Goal: Task Accomplishment & Management: Use online tool/utility

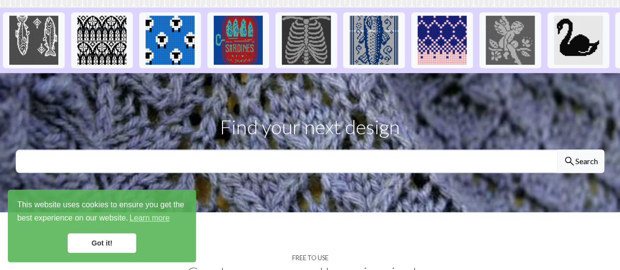
scroll to position [233, 0]
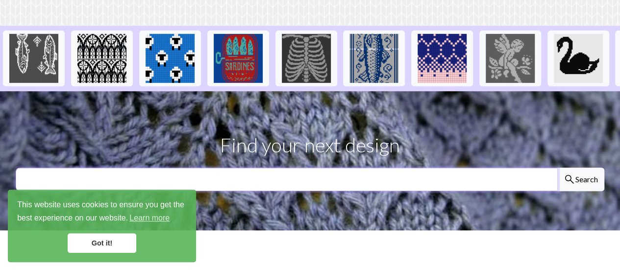
click at [384, 168] on input "text" at bounding box center [287, 180] width 542 height 24
type input "tree"
click at [557, 168] on button "search Search" at bounding box center [580, 180] width 47 height 24
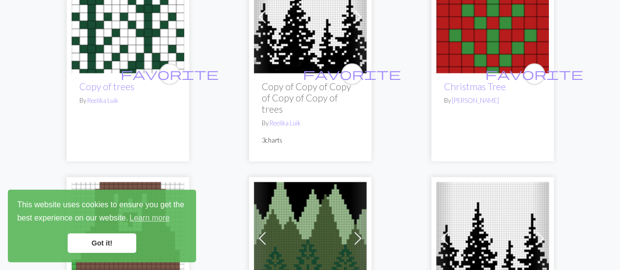
scroll to position [609, 0]
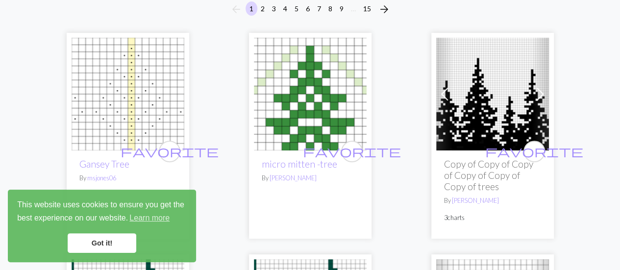
scroll to position [0, 0]
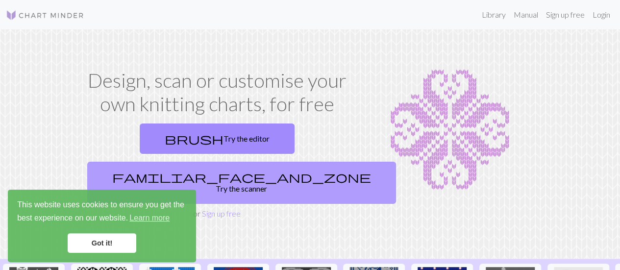
click at [265, 162] on link "familiar_face_and_zone Try the scanner" at bounding box center [241, 183] width 309 height 42
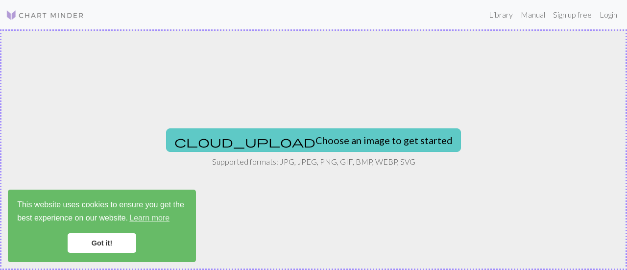
click at [323, 143] on button "cloud_upload Choose an image to get started" at bounding box center [313, 140] width 295 height 24
click at [319, 142] on button "cloud_upload Choose an image to get started" at bounding box center [313, 140] width 295 height 24
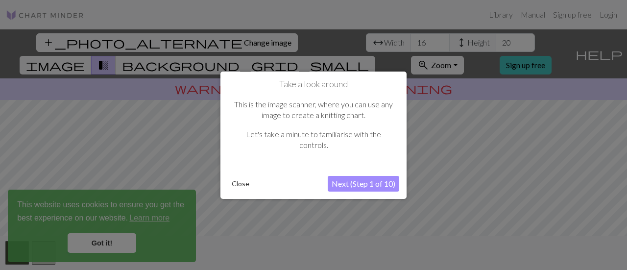
click at [98, 244] on div at bounding box center [313, 135] width 627 height 270
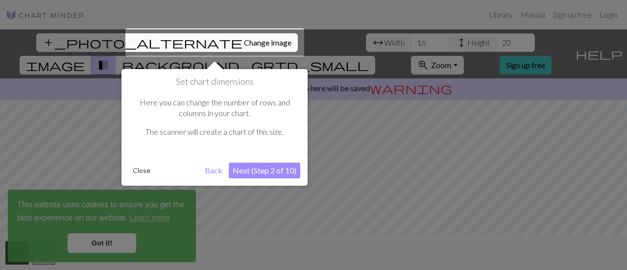
click at [253, 170] on button "Next (Step 2 of 10)" at bounding box center [265, 171] width 72 height 16
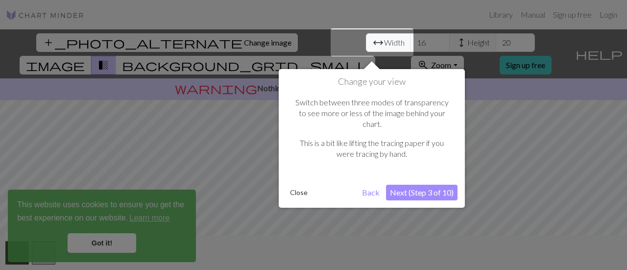
click at [434, 185] on button "Next (Step 3 of 10)" at bounding box center [422, 193] width 72 height 16
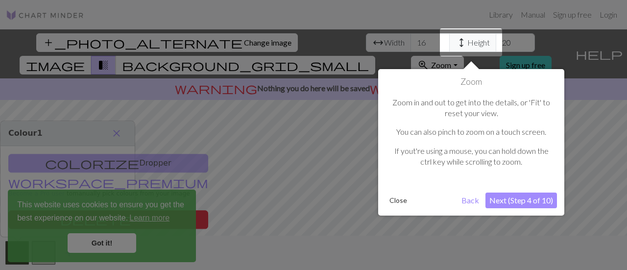
click at [504, 195] on button "Next (Step 4 of 10)" at bounding box center [522, 201] width 72 height 16
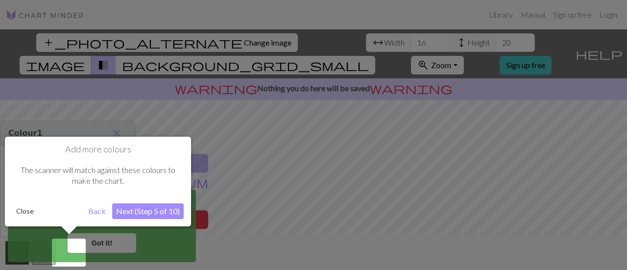
click at [150, 210] on button "Next (Step 5 of 10)" at bounding box center [148, 211] width 72 height 16
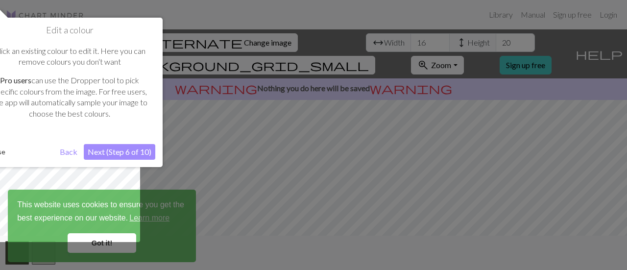
click at [119, 155] on button "Next (Step 6 of 10)" at bounding box center [120, 152] width 72 height 16
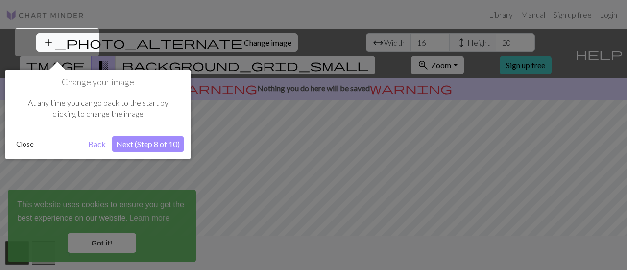
click at [159, 138] on button "Next (Step 8 of 10)" at bounding box center [148, 144] width 72 height 16
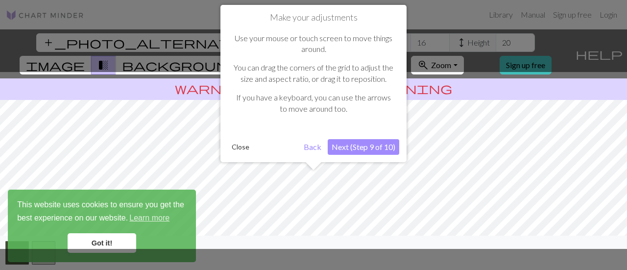
click at [349, 151] on button "Next (Step 9 of 10)" at bounding box center [364, 147] width 72 height 16
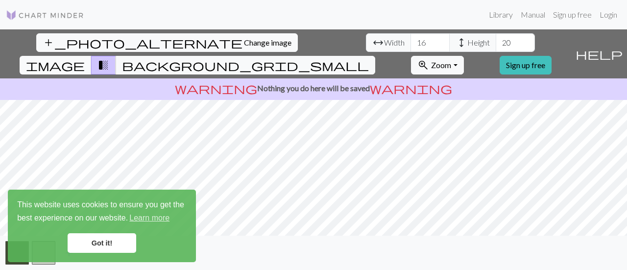
click at [85, 58] on span "image" at bounding box center [55, 65] width 59 height 14
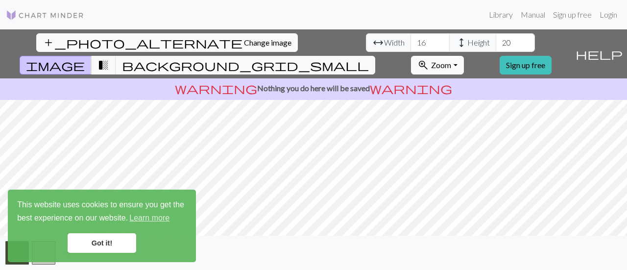
click at [463, 56] on button "zoom_in Zoom Zoom" at bounding box center [437, 65] width 52 height 19
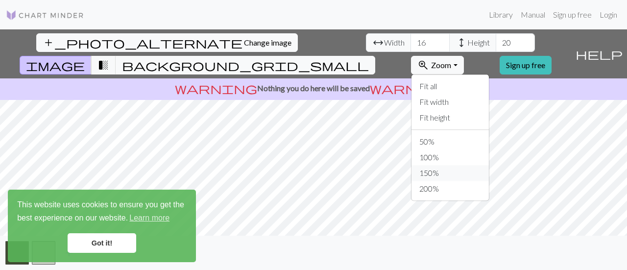
click at [469, 165] on button "150%" at bounding box center [450, 173] width 77 height 16
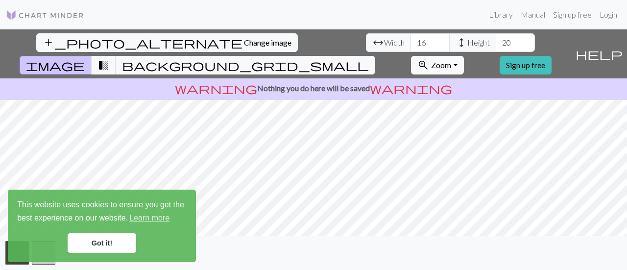
click at [451, 60] on span "Zoom" at bounding box center [441, 64] width 20 height 9
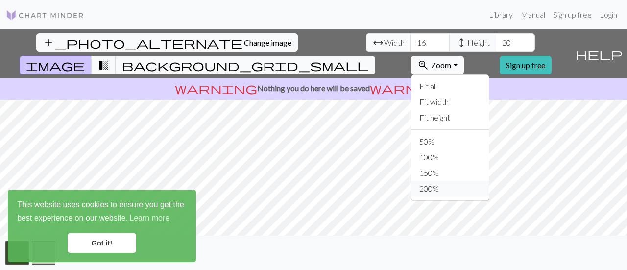
click at [473, 181] on button "200%" at bounding box center [450, 189] width 77 height 16
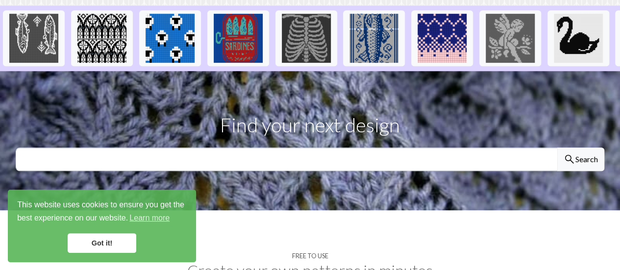
scroll to position [254, 0]
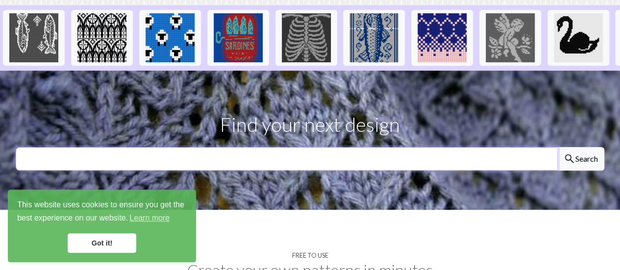
click at [295, 147] on input "text" at bounding box center [287, 159] width 542 height 24
type input "tree"
click at [557, 147] on button "search Search" at bounding box center [580, 159] width 47 height 24
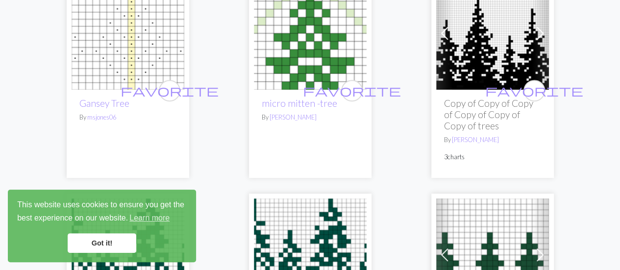
click at [463, 110] on h2 "Copy of Copy of Copy of Copy of Copy of Copy of trees" at bounding box center [492, 114] width 97 height 34
click at [492, 45] on img at bounding box center [492, 33] width 113 height 113
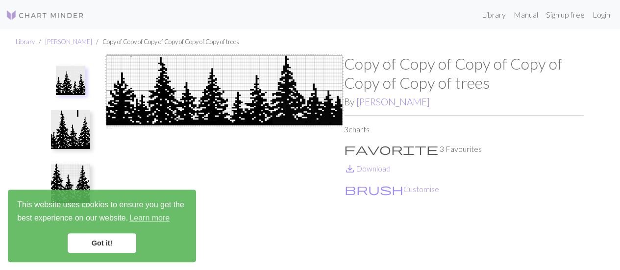
click at [66, 136] on img at bounding box center [70, 129] width 39 height 39
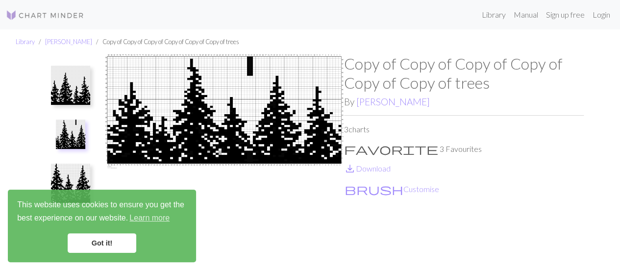
click at [62, 182] on img at bounding box center [70, 183] width 39 height 39
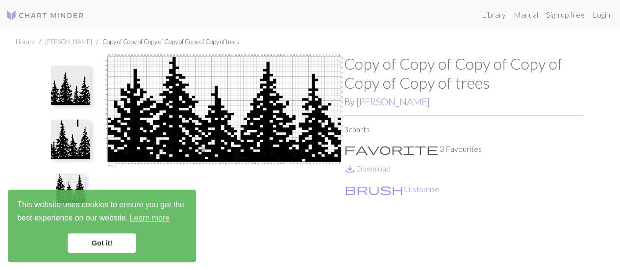
click at [75, 94] on img at bounding box center [70, 85] width 39 height 39
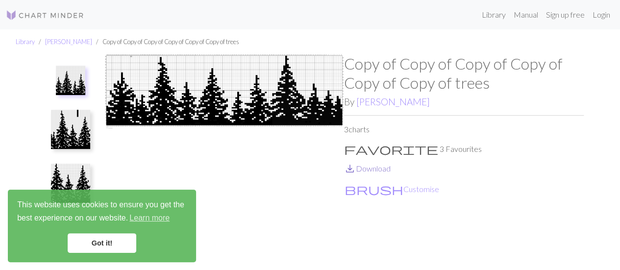
click at [368, 170] on link "save_alt Download" at bounding box center [367, 168] width 47 height 9
click at [373, 189] on button "brush Customise" at bounding box center [392, 189] width 96 height 13
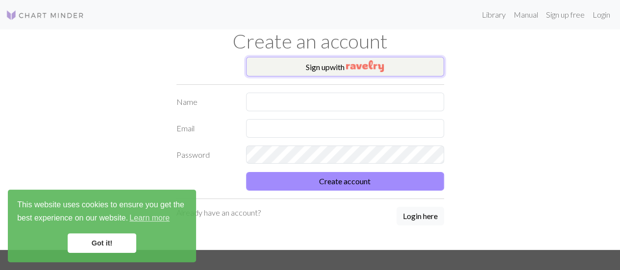
click at [349, 64] on img "button" at bounding box center [365, 66] width 38 height 12
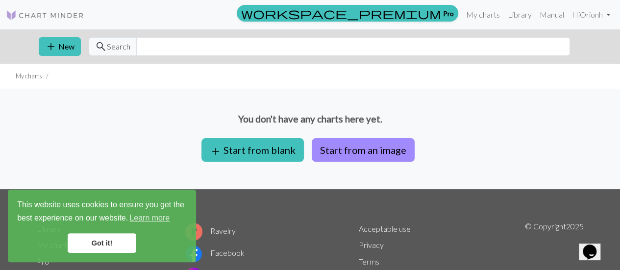
click at [93, 244] on link "Got it!" at bounding box center [102, 243] width 69 height 20
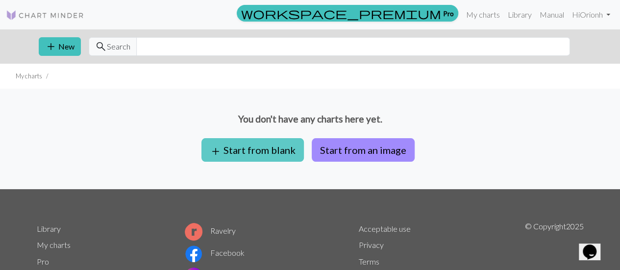
click at [265, 148] on button "add Start from blank" at bounding box center [252, 150] width 102 height 24
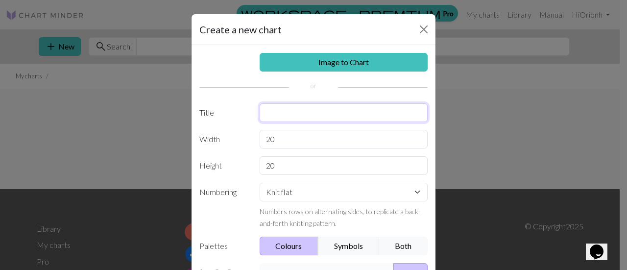
click at [326, 110] on input "text" at bounding box center [344, 112] width 169 height 19
type input "Tree Sweater"
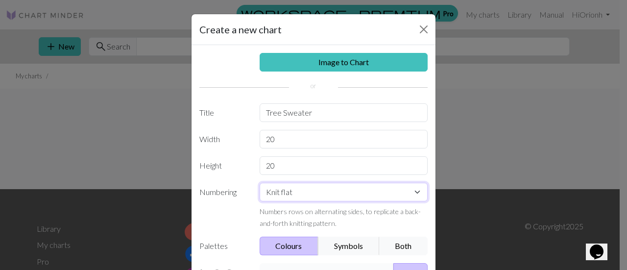
click at [328, 195] on select "Knit flat Knit in the round Lace knitting Cross stitch" at bounding box center [344, 192] width 169 height 19
click at [290, 195] on select "Knit flat Knit in the round Lace knitting Cross stitch" at bounding box center [344, 192] width 169 height 19
select select "round"
click at [260, 183] on select "Knit flat Knit in the round Lace knitting Cross stitch" at bounding box center [344, 192] width 169 height 19
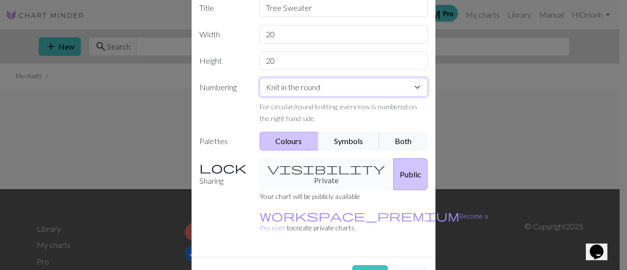
scroll to position [114, 0]
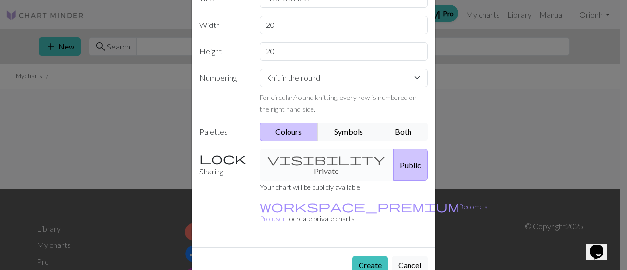
click at [291, 153] on div "visibility Private Public" at bounding box center [344, 165] width 180 height 32
click at [314, 163] on div "visibility Private Public" at bounding box center [344, 165] width 180 height 32
click at [393, 164] on button "Public" at bounding box center [410, 165] width 34 height 32
click at [293, 165] on div "visibility Private Public" at bounding box center [344, 165] width 180 height 32
click at [364, 256] on button "Create" at bounding box center [370, 265] width 36 height 19
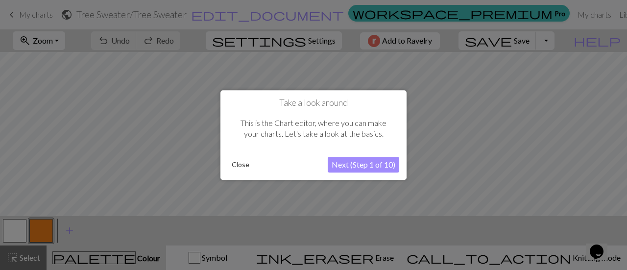
click at [376, 163] on button "Next (Step 1 of 10)" at bounding box center [364, 165] width 72 height 16
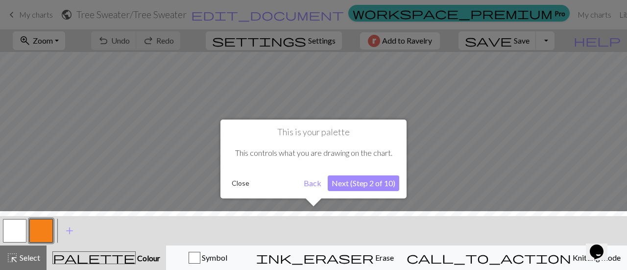
click at [355, 183] on button "Next (Step 2 of 10)" at bounding box center [364, 183] width 72 height 16
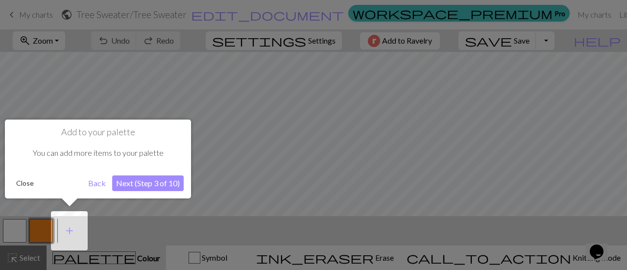
click at [158, 182] on button "Next (Step 3 of 10)" at bounding box center [148, 183] width 72 height 16
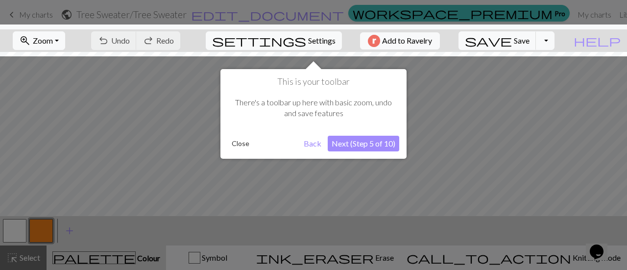
click at [357, 143] on button "Next (Step 5 of 10)" at bounding box center [364, 144] width 72 height 16
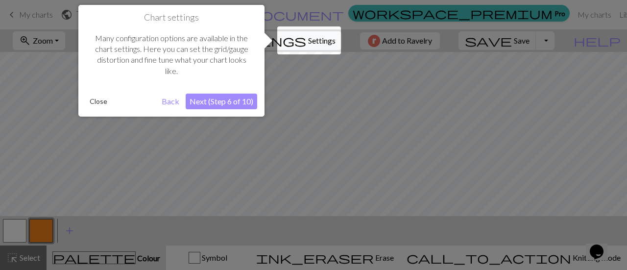
click at [216, 108] on button "Next (Step 6 of 10)" at bounding box center [222, 102] width 72 height 16
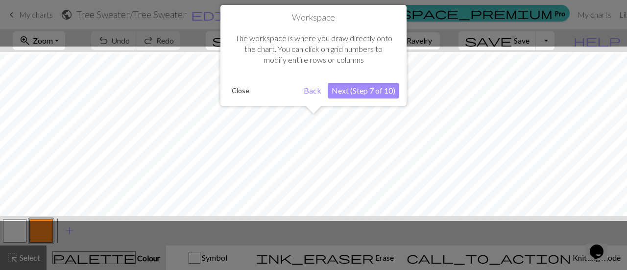
click at [358, 90] on button "Next (Step 7 of 10)" at bounding box center [364, 91] width 72 height 16
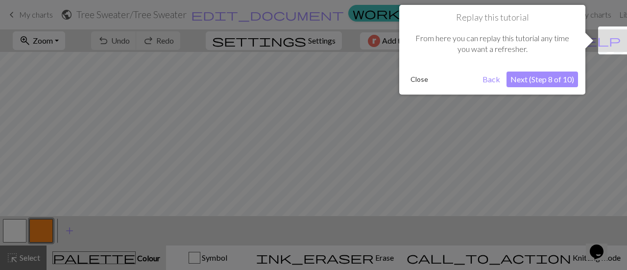
click at [545, 80] on button "Next (Step 8 of 10)" at bounding box center [543, 80] width 72 height 16
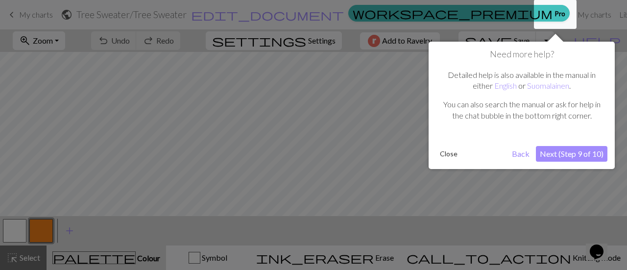
click at [565, 152] on button "Next (Step 9 of 10)" at bounding box center [572, 154] width 72 height 16
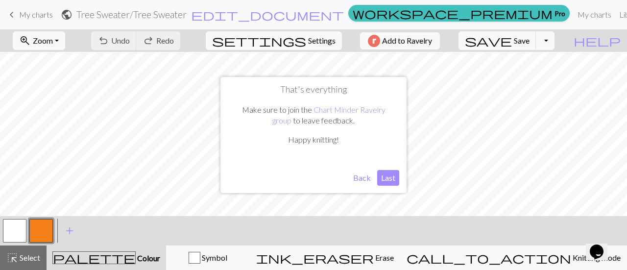
click at [395, 179] on button "Last" at bounding box center [388, 178] width 22 height 16
click at [311, 41] on span "Settings" at bounding box center [321, 41] width 27 height 12
select select "aran"
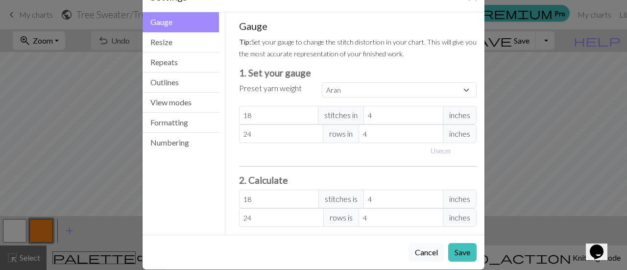
scroll to position [44, 0]
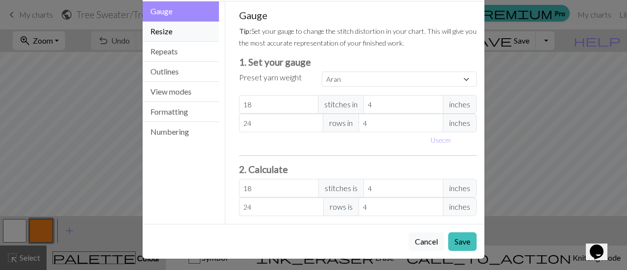
click at [161, 29] on button "Resize" at bounding box center [181, 32] width 76 height 20
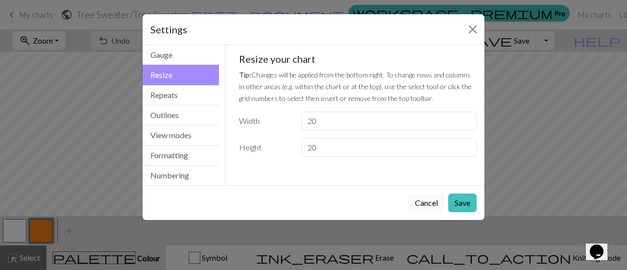
scroll to position [0, 0]
click at [320, 121] on input "20" at bounding box center [388, 121] width 175 height 19
type input "2"
type input "100"
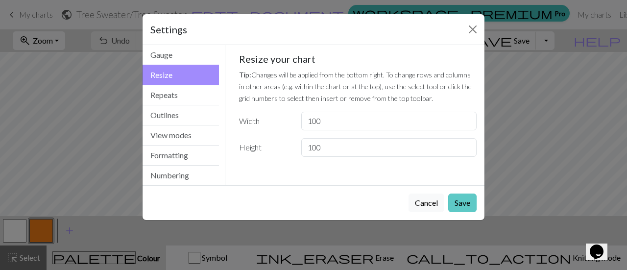
click at [464, 203] on button "Save" at bounding box center [462, 203] width 28 height 19
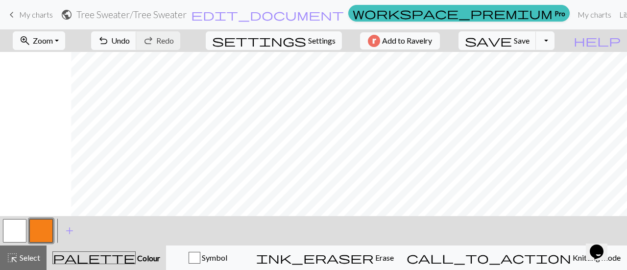
scroll to position [51, 71]
click at [308, 37] on span "Settings" at bounding box center [321, 41] width 27 height 12
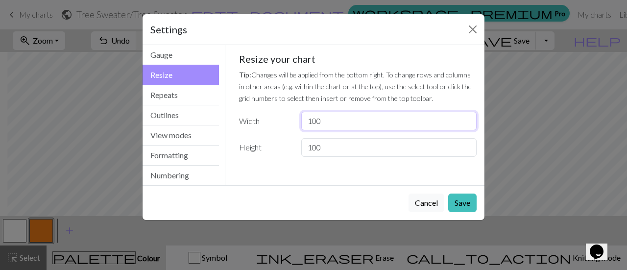
click at [335, 124] on input "100" at bounding box center [388, 121] width 175 height 19
type input "1"
type input "90"
click at [464, 202] on button "Save" at bounding box center [462, 203] width 28 height 19
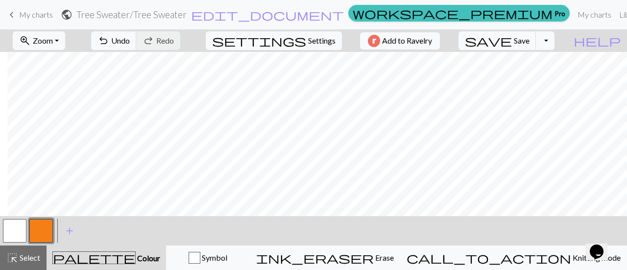
scroll to position [63, 0]
click at [44, 226] on button "button" at bounding box center [41, 231] width 24 height 24
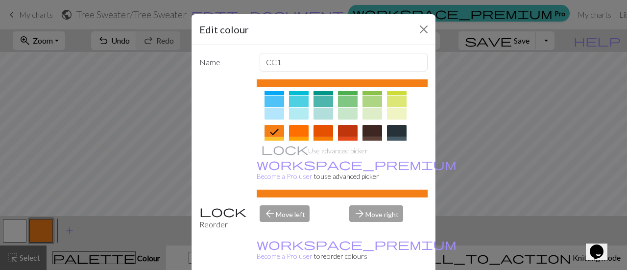
scroll to position [69, 0]
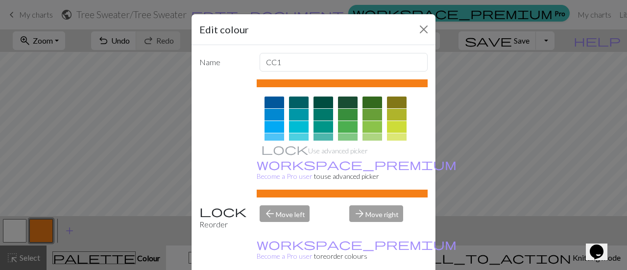
click at [339, 103] on div at bounding box center [348, 103] width 20 height 12
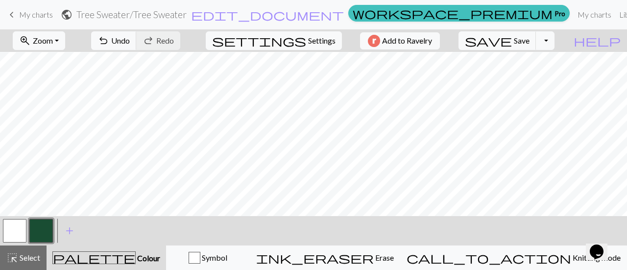
click at [9, 236] on button "button" at bounding box center [15, 231] width 24 height 24
click at [136, 253] on span "Colour" at bounding box center [148, 257] width 24 height 9
click at [12, 229] on button "button" at bounding box center [15, 231] width 24 height 24
click at [12, 229] on div "Edit colour Name MC Use advanced picker workspace_premium Become a Pro user to …" at bounding box center [313, 135] width 627 height 270
drag, startPoint x: 17, startPoint y: 231, endPoint x: 95, endPoint y: 243, distance: 79.3
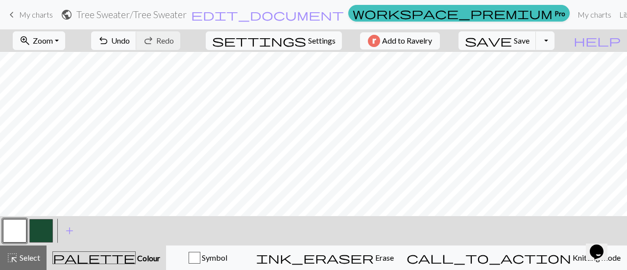
click at [95, 243] on div "< > add Add a colour" at bounding box center [313, 230] width 627 height 29
click at [67, 229] on span "add" at bounding box center [70, 231] width 12 height 14
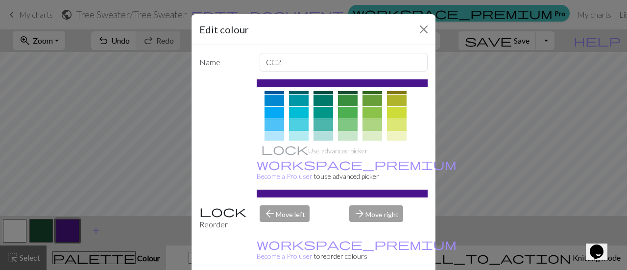
scroll to position [82, 0]
click at [371, 112] on div at bounding box center [373, 113] width 20 height 12
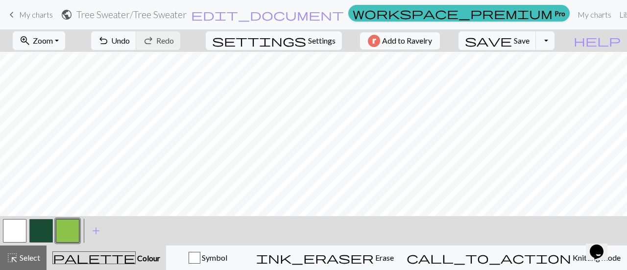
click at [41, 229] on button "button" at bounding box center [41, 231] width 24 height 24
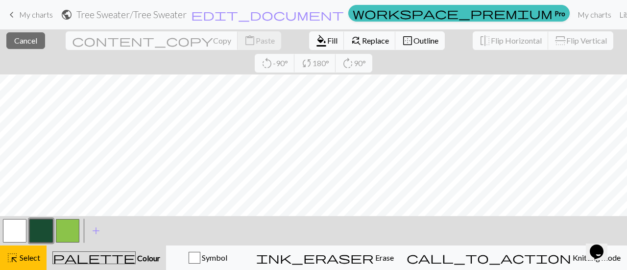
click at [44, 235] on button "button" at bounding box center [41, 231] width 24 height 24
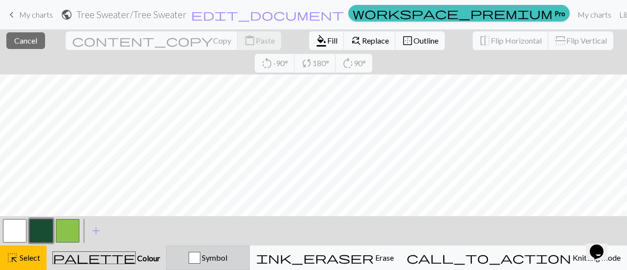
click at [227, 255] on span "Symbol" at bounding box center [213, 257] width 27 height 9
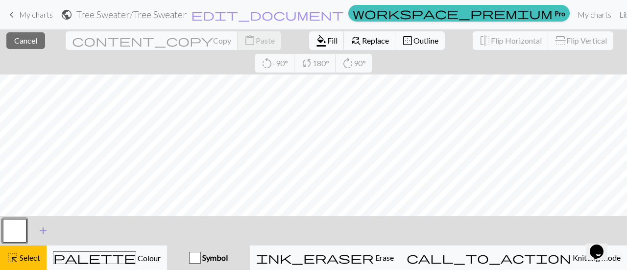
click at [37, 233] on span "add" at bounding box center [43, 231] width 12 height 14
click at [61, 232] on button "add Add a symbol" at bounding box center [69, 231] width 24 height 24
click at [43, 232] on button "button" at bounding box center [41, 231] width 24 height 24
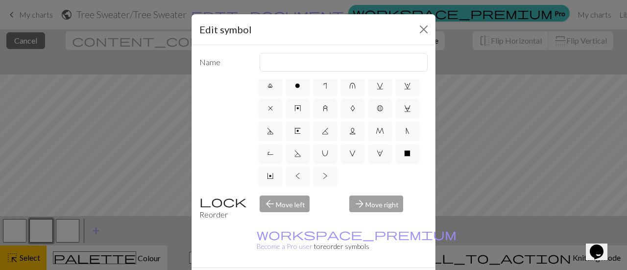
scroll to position [214, 0]
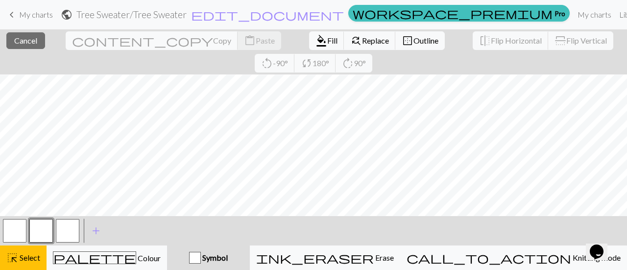
click at [69, 231] on button "button" at bounding box center [68, 231] width 24 height 24
drag, startPoint x: 64, startPoint y: 231, endPoint x: 57, endPoint y: 233, distance: 7.6
click at [57, 233] on button "button" at bounding box center [68, 231] width 24 height 24
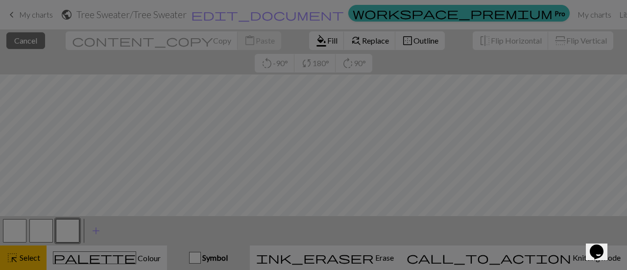
click at [57, 233] on div "Edit symbol Name d f g h j k p s t F H J O P T / | 0 1 2 3 4 5 6 7 8 9 e m n G …" at bounding box center [313, 135] width 627 height 270
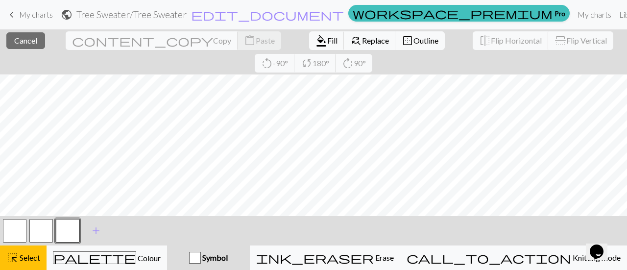
click at [57, 233] on button "button" at bounding box center [68, 231] width 24 height 24
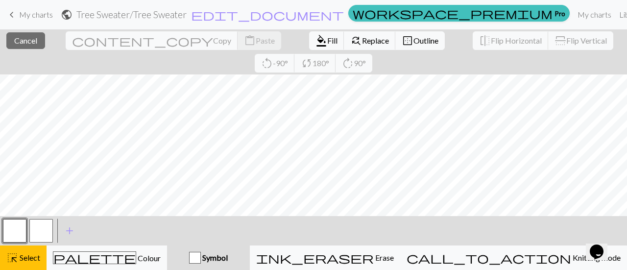
click at [42, 232] on button "button" at bounding box center [41, 231] width 24 height 24
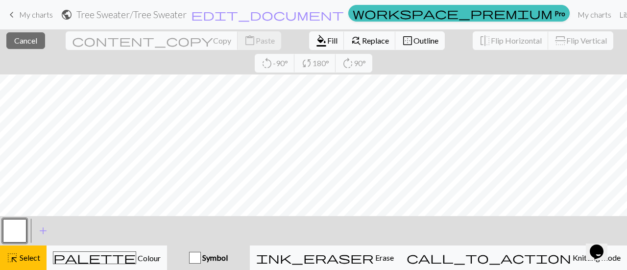
click at [283, 223] on div "< > add Add a symbol" at bounding box center [313, 230] width 627 height 29
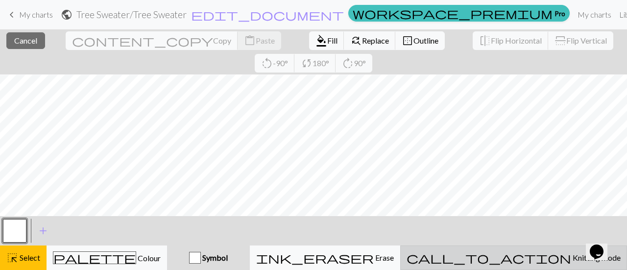
click at [521, 257] on div "call_to_action Knitting mode Knitting mode" at bounding box center [514, 258] width 214 height 12
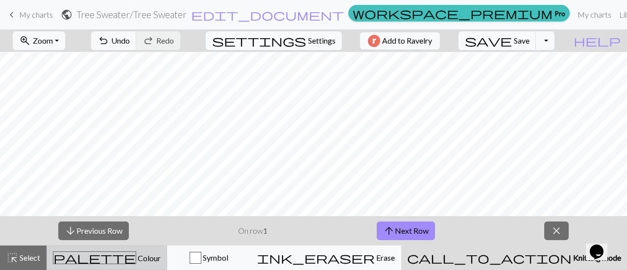
click at [149, 258] on div "palette Colour Colour" at bounding box center [107, 257] width 108 height 13
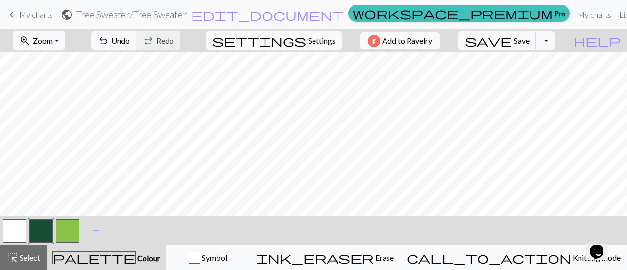
click at [21, 197] on div "zoom_in Zoom Zoom Fit all Fit width Fit height 50% 100% 150% 200% undo Undo Und…" at bounding box center [313, 149] width 627 height 241
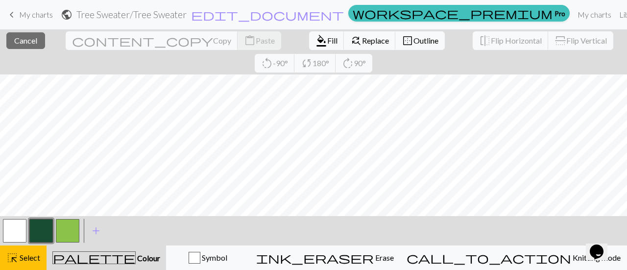
click at [49, 235] on button "button" at bounding box center [41, 231] width 24 height 24
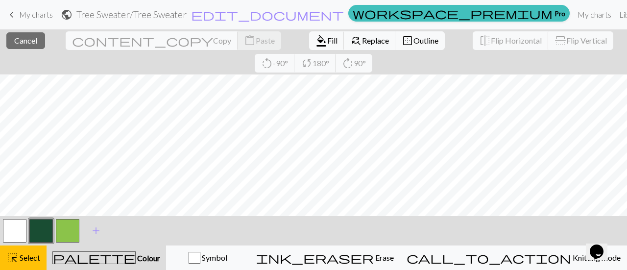
click at [302, 49] on div "format_color_fill Fill find_replace Replace border_outer Outline" at bounding box center [377, 40] width 150 height 23
click at [316, 42] on span "format_color_fill" at bounding box center [322, 41] width 12 height 14
click at [151, 41] on div "content_copy Copy content_paste Paste" at bounding box center [173, 40] width 230 height 23
click at [152, 40] on div "content_copy Copy content_paste Paste" at bounding box center [173, 40] width 230 height 23
click at [327, 45] on span "Fill" at bounding box center [332, 40] width 10 height 9
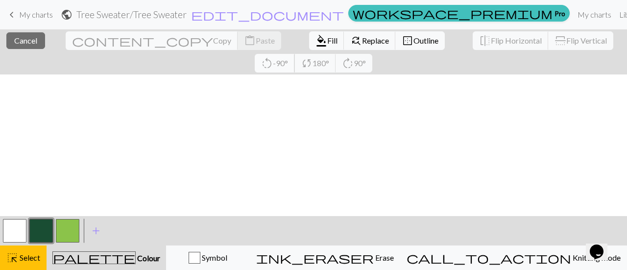
scroll to position [131, 0]
click at [21, 42] on span "Cancel" at bounding box center [25, 40] width 23 height 9
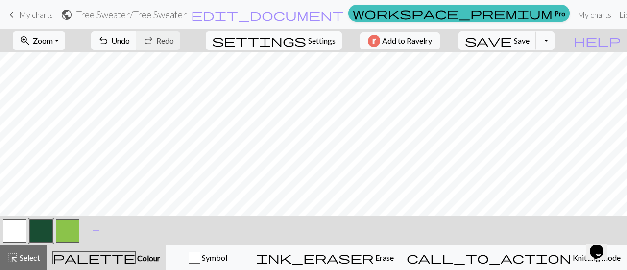
click at [308, 43] on span "Settings" at bounding box center [321, 41] width 27 height 12
select select "aran"
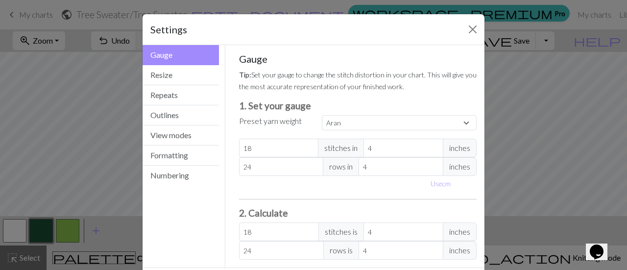
scroll to position [44, 0]
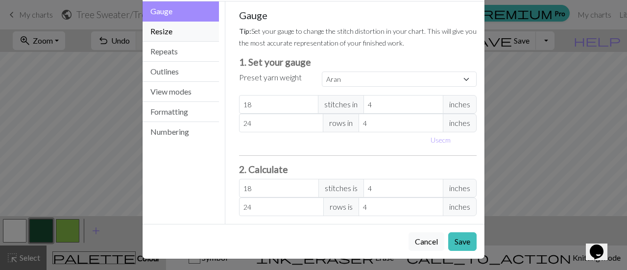
click at [170, 37] on button "Resize" at bounding box center [181, 32] width 76 height 20
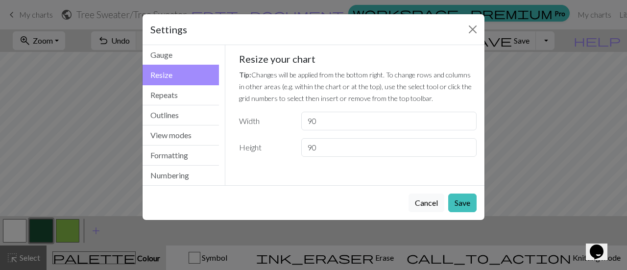
scroll to position [0, 0]
drag, startPoint x: 364, startPoint y: 120, endPoint x: 232, endPoint y: 111, distance: 132.1
click at [232, 111] on div "Gauge Tip: Set your gauge to change the stitch distortion in your chart. This w…" at bounding box center [358, 108] width 254 height 127
type input "50"
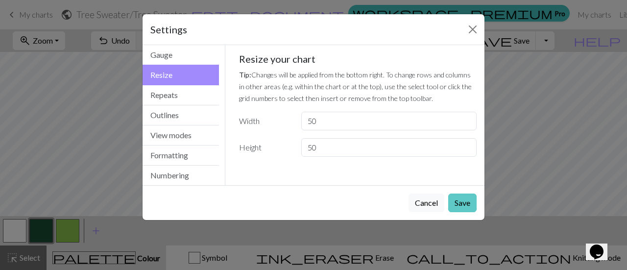
click at [462, 194] on button "Save" at bounding box center [462, 203] width 28 height 19
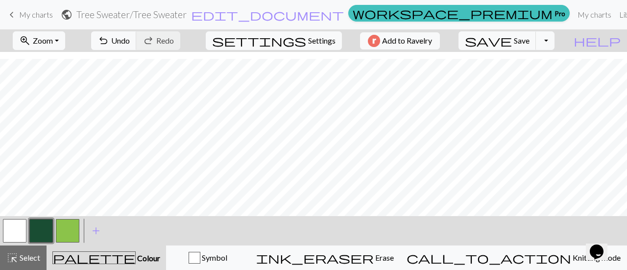
scroll to position [122, 0]
click at [130, 37] on span "Undo" at bounding box center [120, 40] width 19 height 9
click at [309, 40] on span "Settings" at bounding box center [321, 41] width 27 height 12
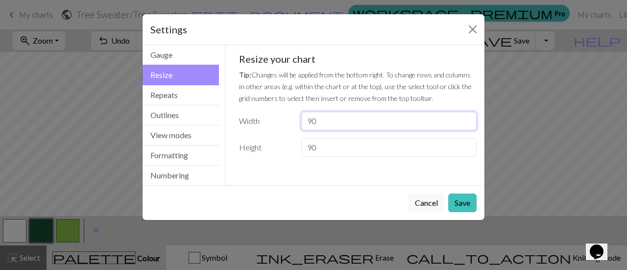
click at [344, 126] on input "90" at bounding box center [388, 121] width 175 height 19
type input "9"
type input "50"
click at [460, 203] on button "Save" at bounding box center [462, 203] width 28 height 19
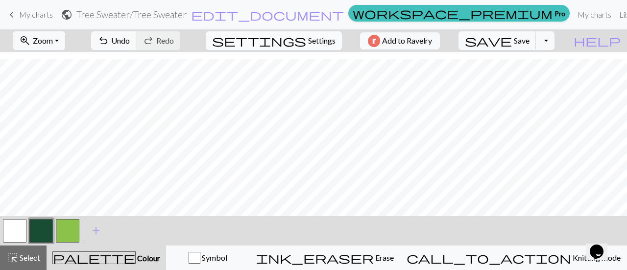
click at [319, 46] on span "Settings" at bounding box center [321, 41] width 27 height 12
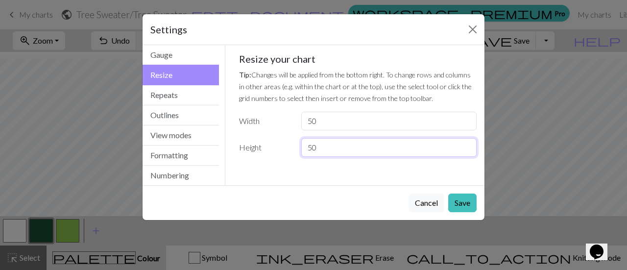
click at [349, 148] on input "50" at bounding box center [388, 147] width 175 height 19
type input "5"
type input "7"
type input "50"
click at [312, 121] on input "50" at bounding box center [388, 121] width 175 height 19
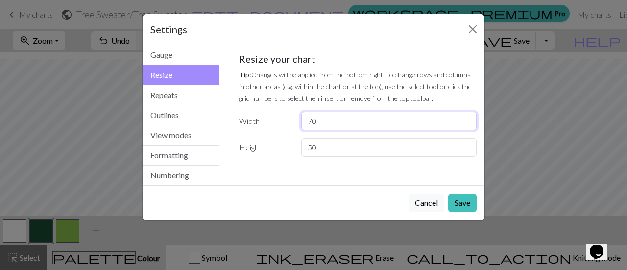
type input "70"
click at [463, 203] on button "Save" at bounding box center [462, 203] width 28 height 19
